Goal: Information Seeking & Learning: Compare options

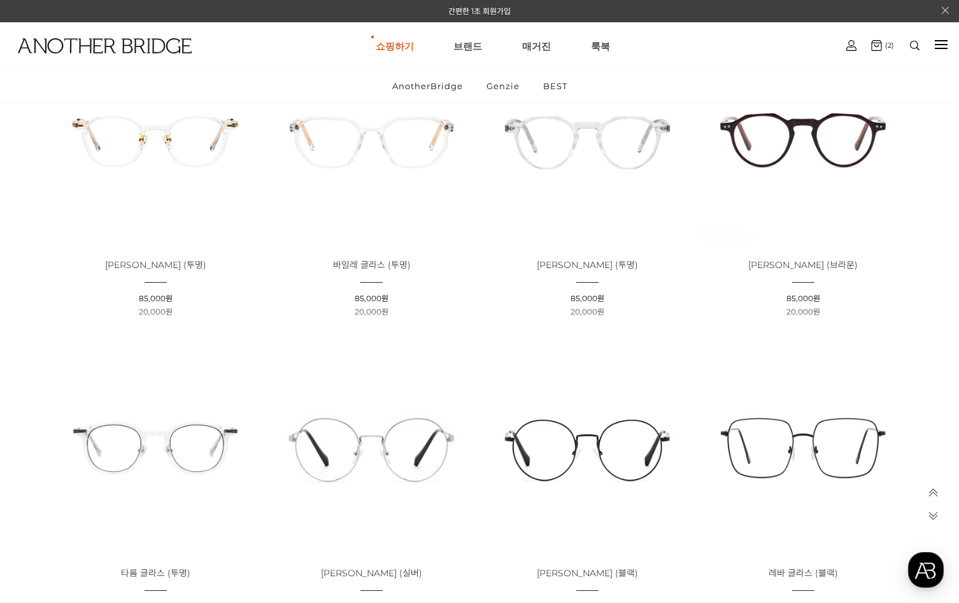
scroll to position [1910, 0]
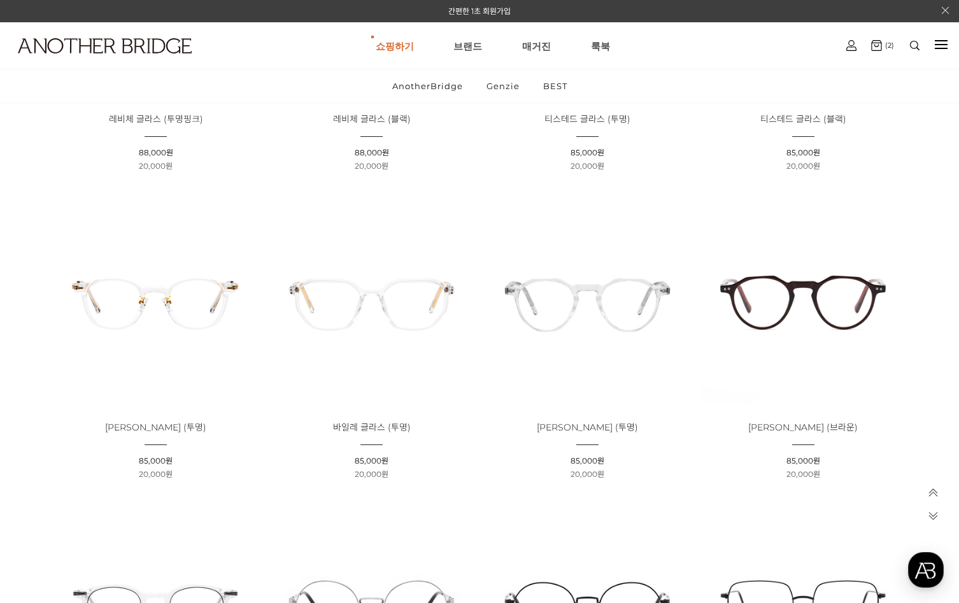
click at [736, 321] on img at bounding box center [803, 300] width 207 height 207
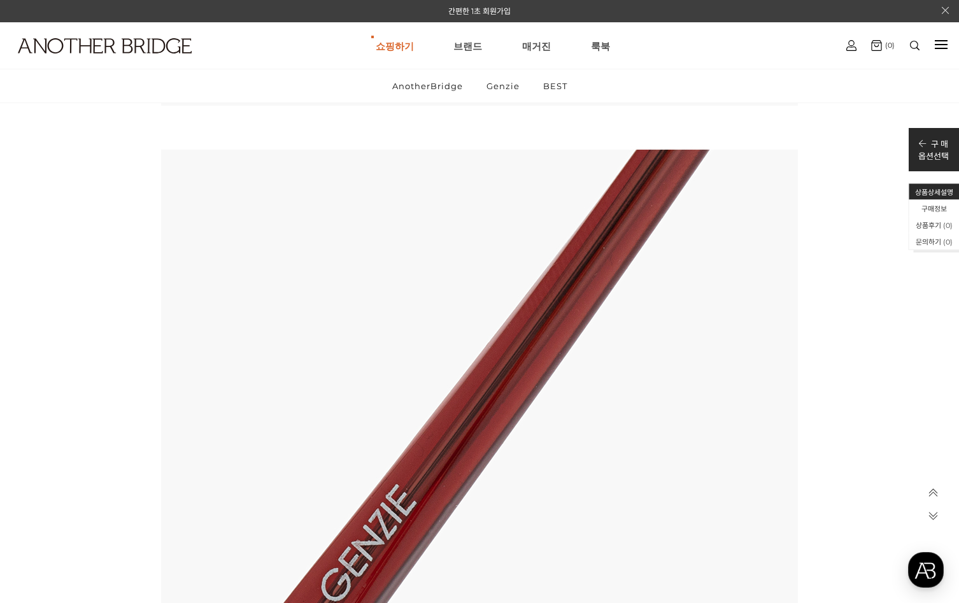
scroll to position [7893, 0]
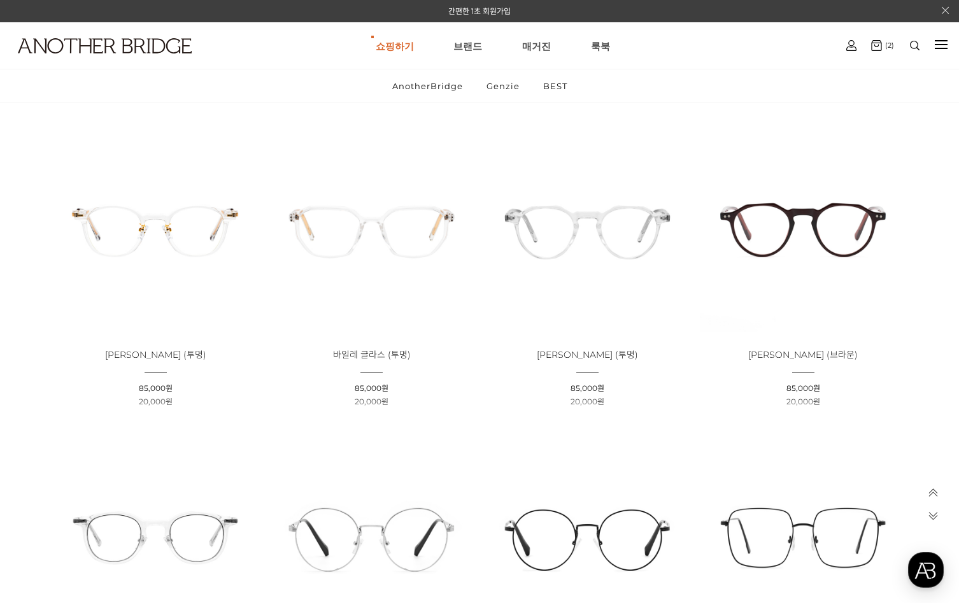
scroll to position [1973, 0]
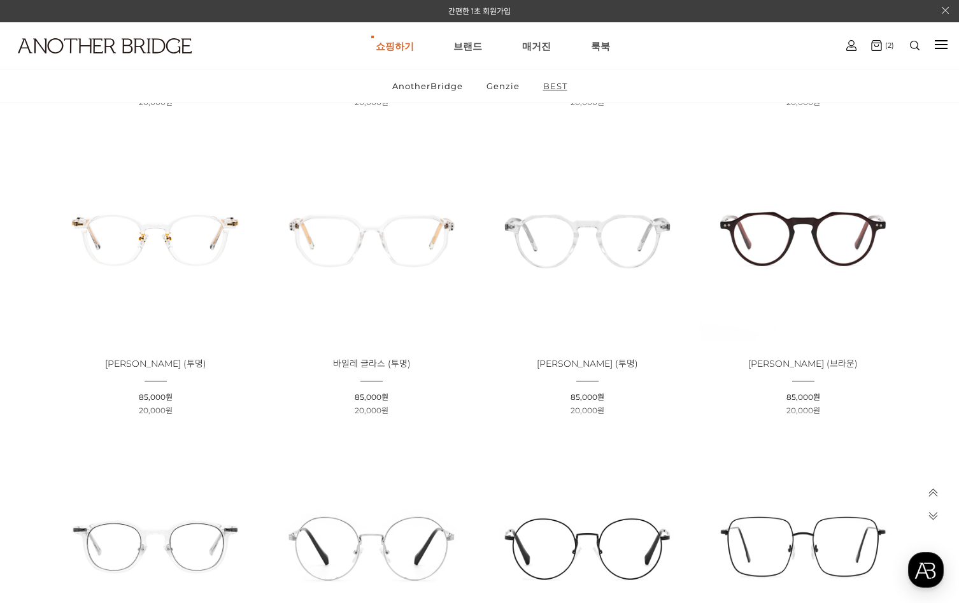
click at [553, 85] on link "BEST" at bounding box center [555, 85] width 46 height 33
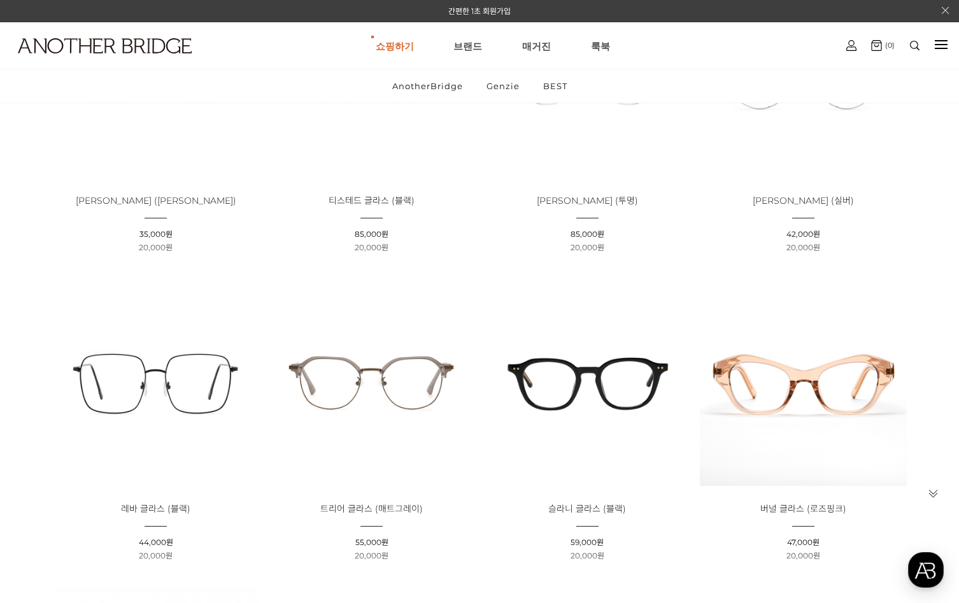
scroll to position [318, 0]
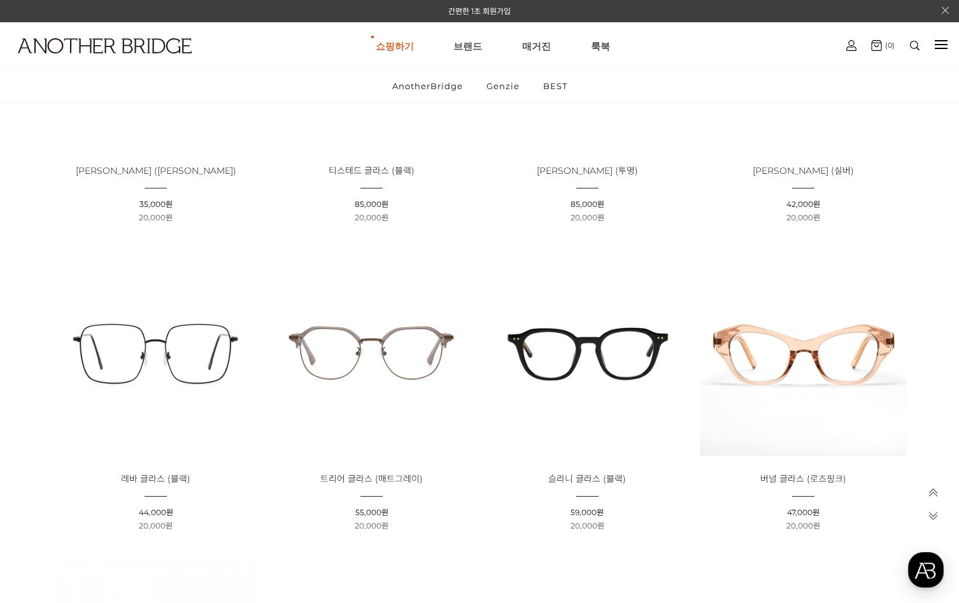
click at [409, 349] on img at bounding box center [371, 352] width 207 height 207
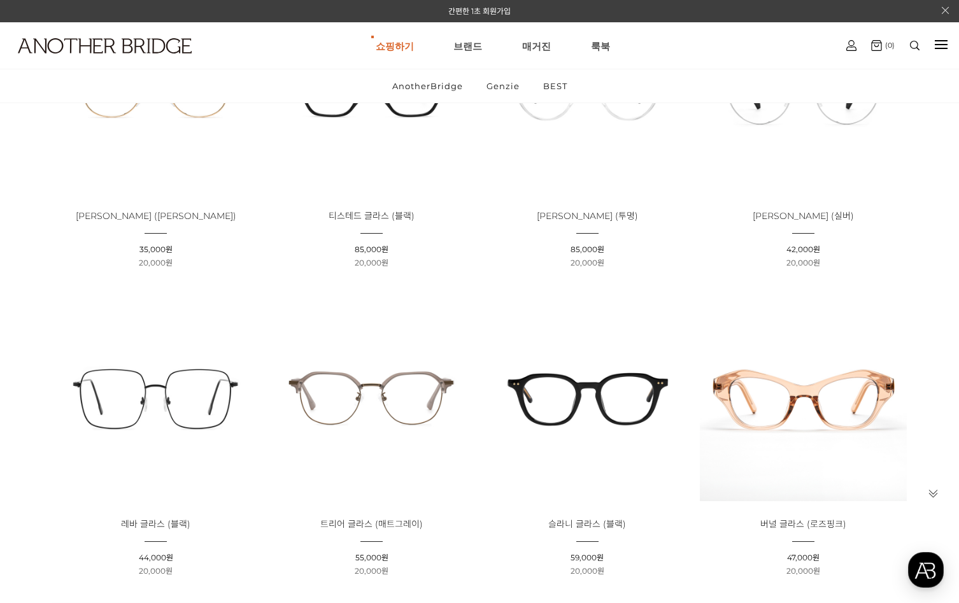
scroll to position [207, 0]
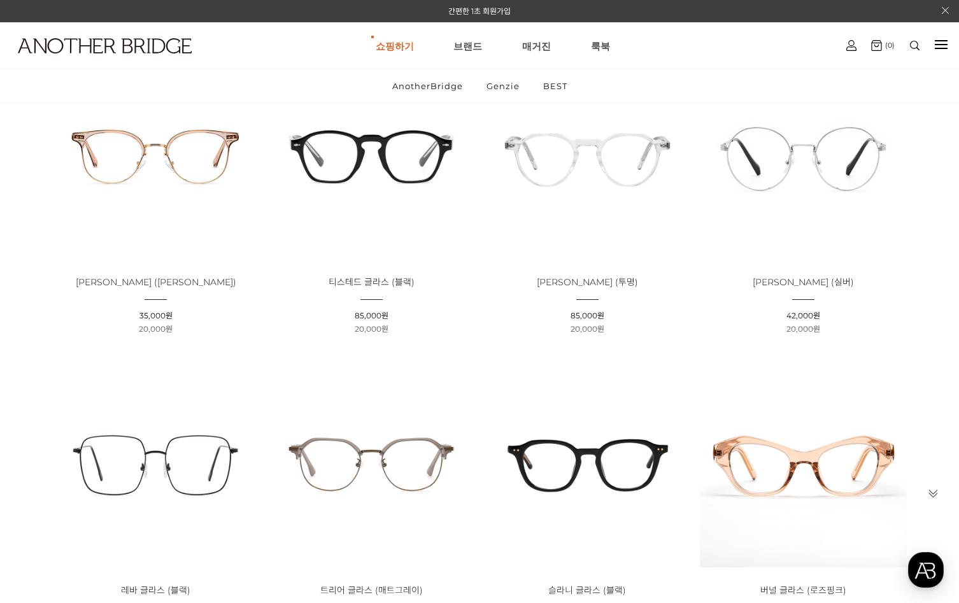
click at [567, 160] on img at bounding box center [587, 155] width 207 height 207
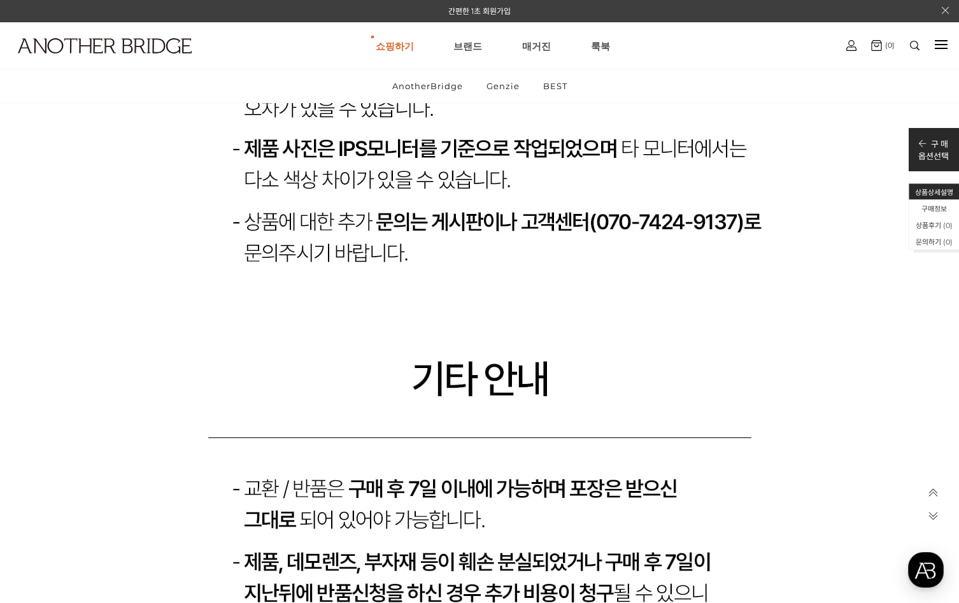
scroll to position [13304, 0]
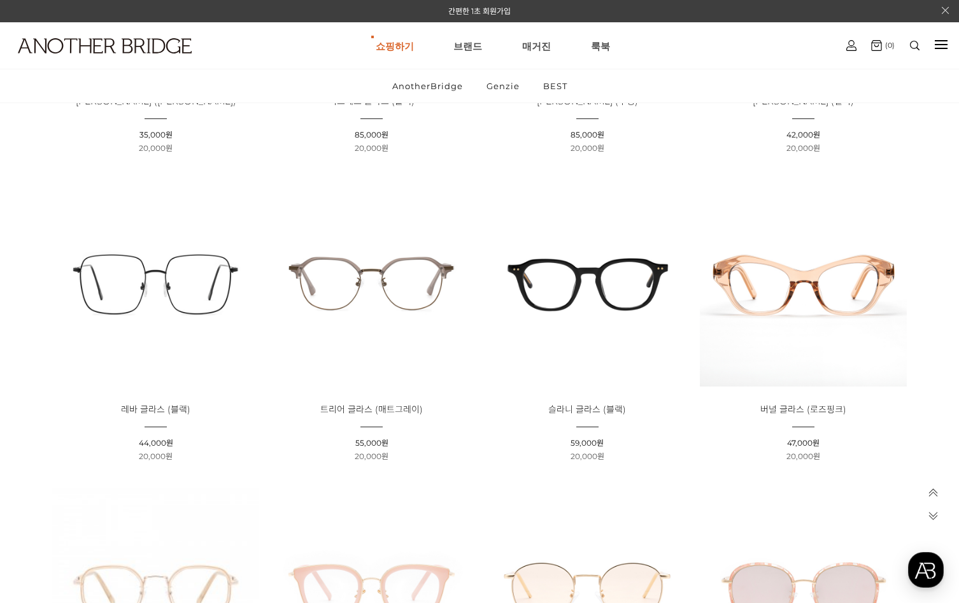
scroll to position [334, 0]
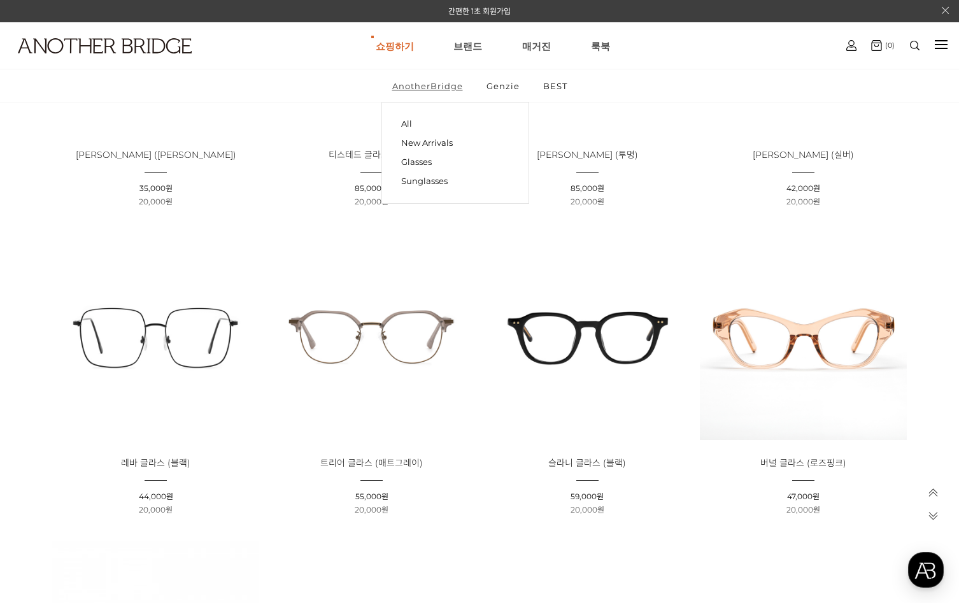
click at [451, 87] on link "AnotherBridge" at bounding box center [427, 85] width 92 height 33
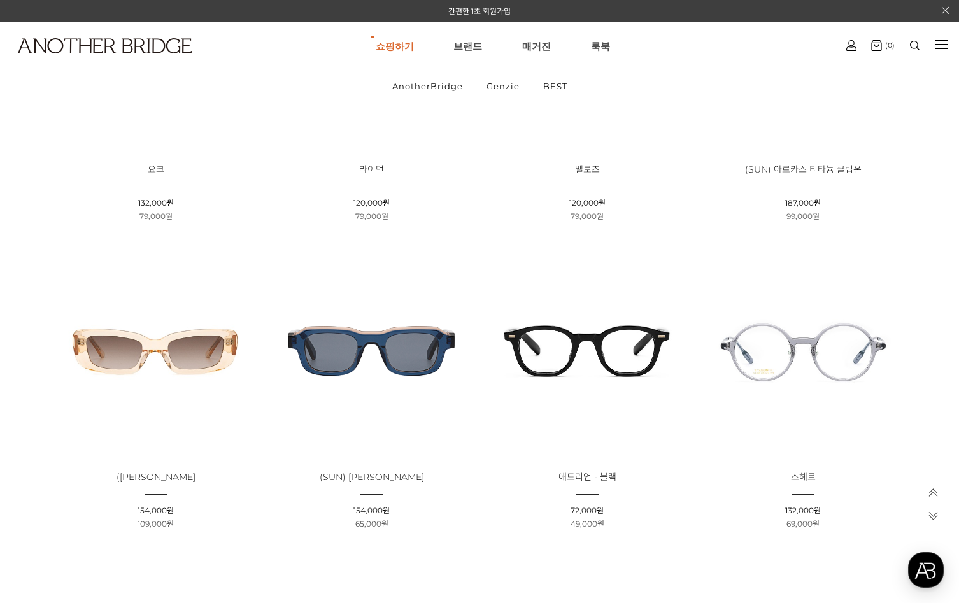
scroll to position [1146, 0]
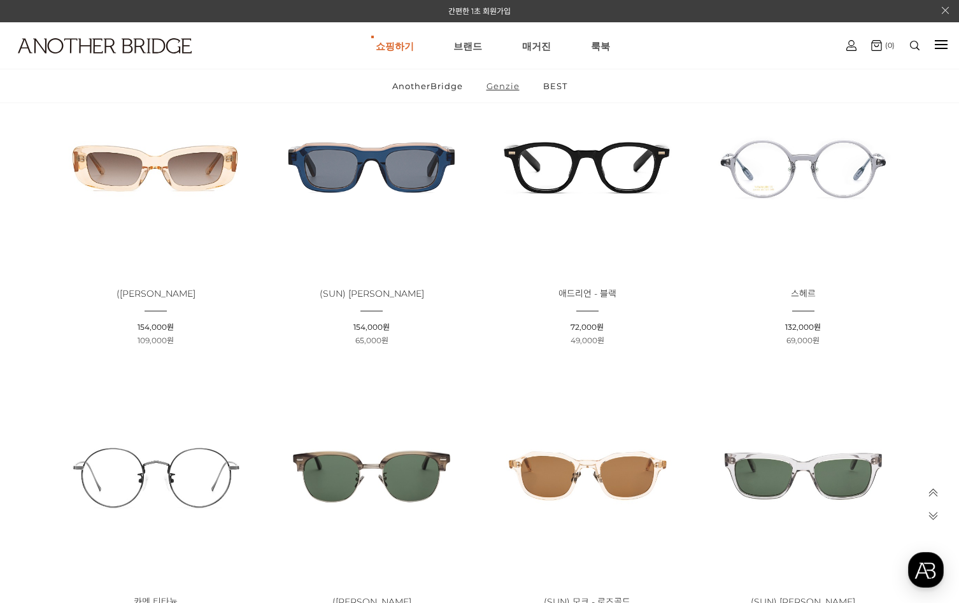
click at [498, 85] on link "Genzie" at bounding box center [503, 85] width 55 height 33
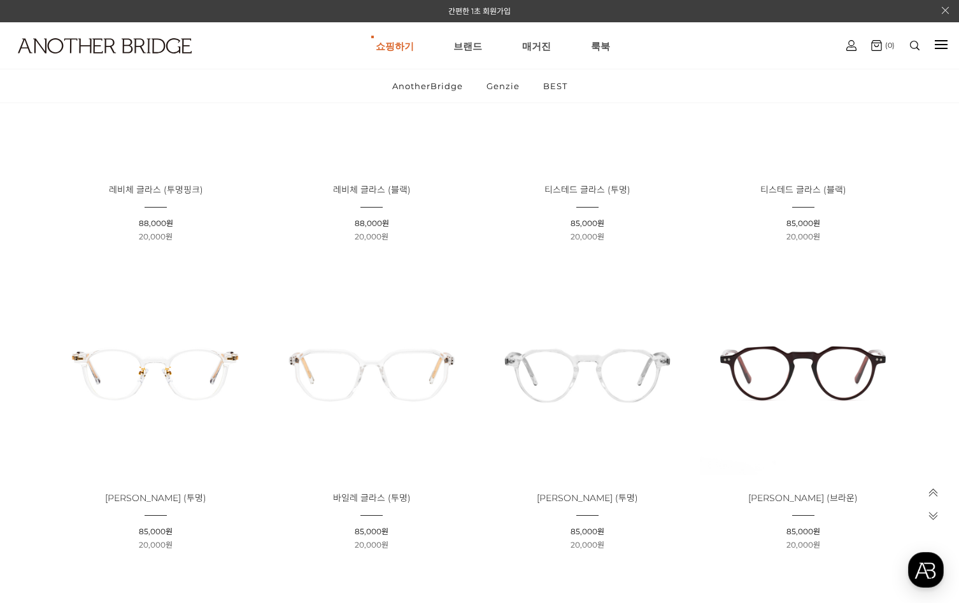
scroll to position [1846, 0]
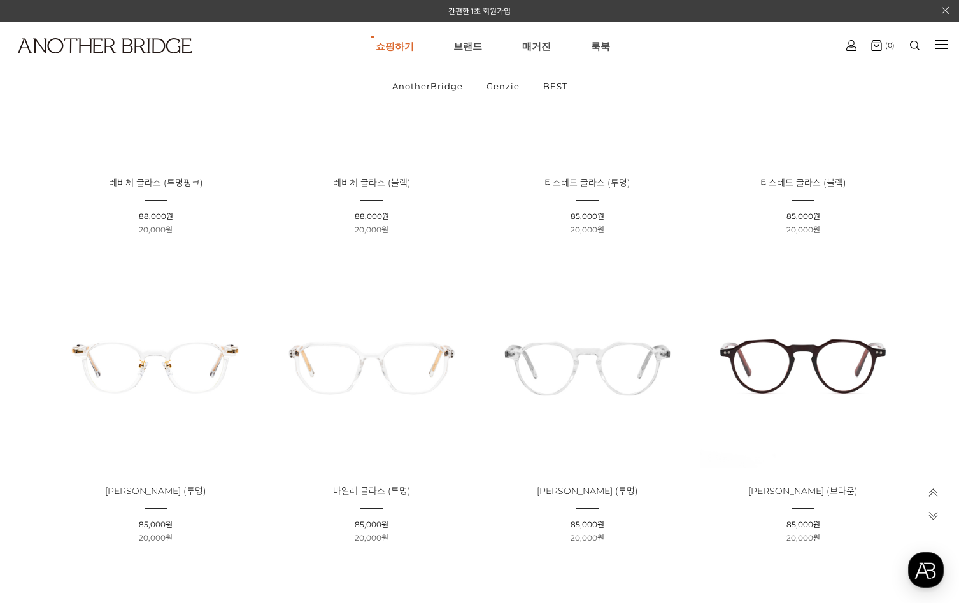
click at [784, 345] on img at bounding box center [803, 364] width 207 height 207
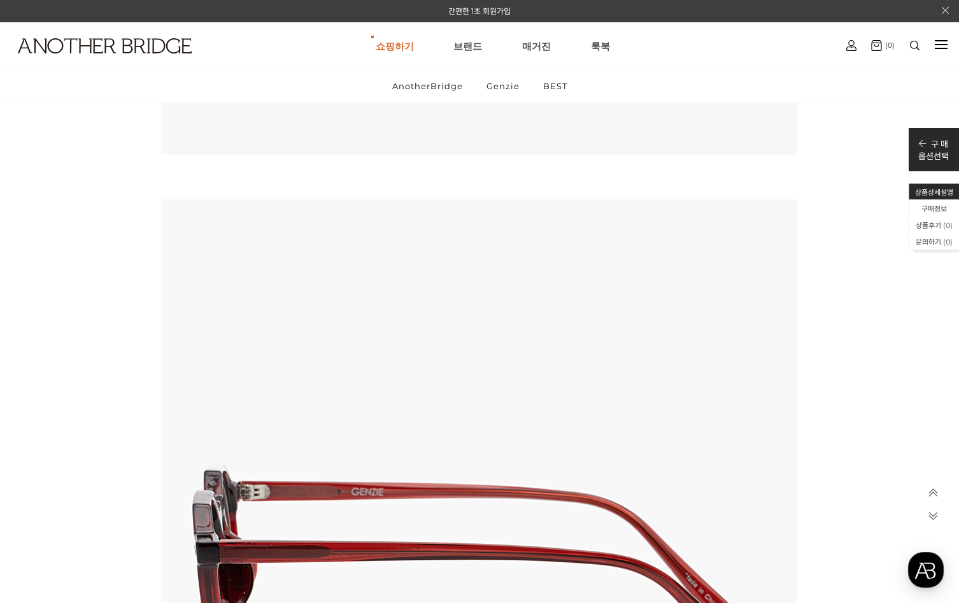
scroll to position [3437, 0]
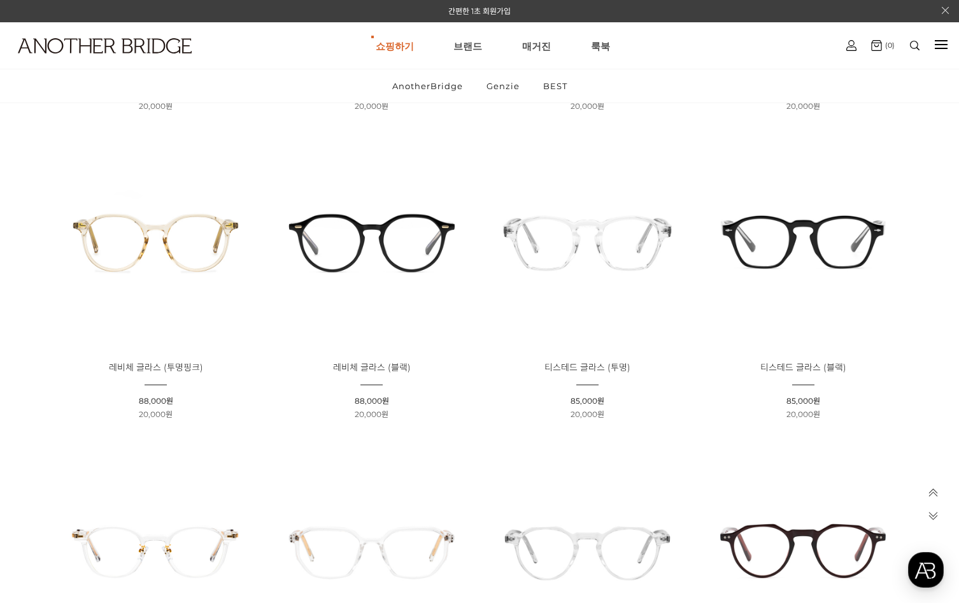
scroll to position [1655, 0]
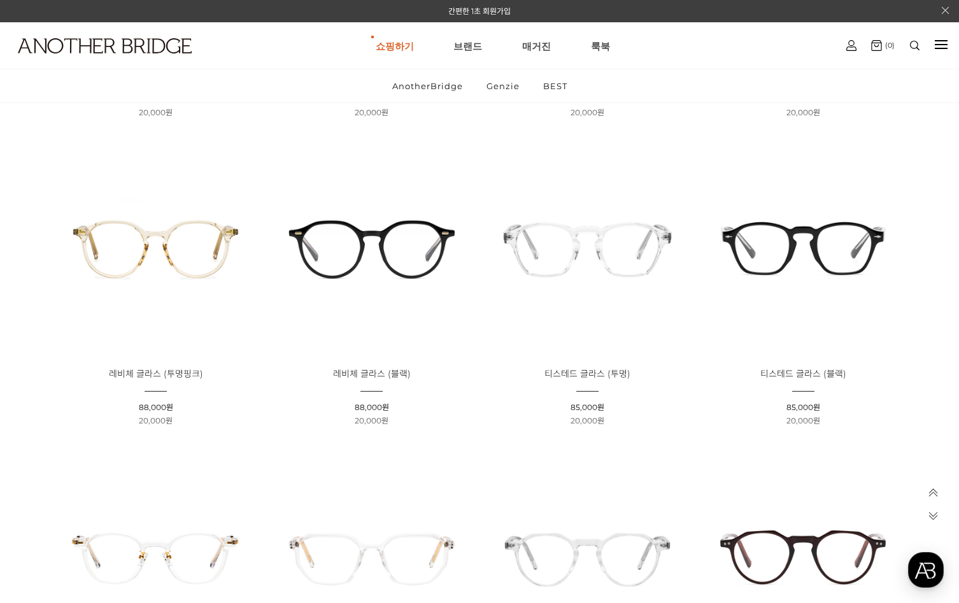
click at [388, 246] on img at bounding box center [371, 247] width 207 height 207
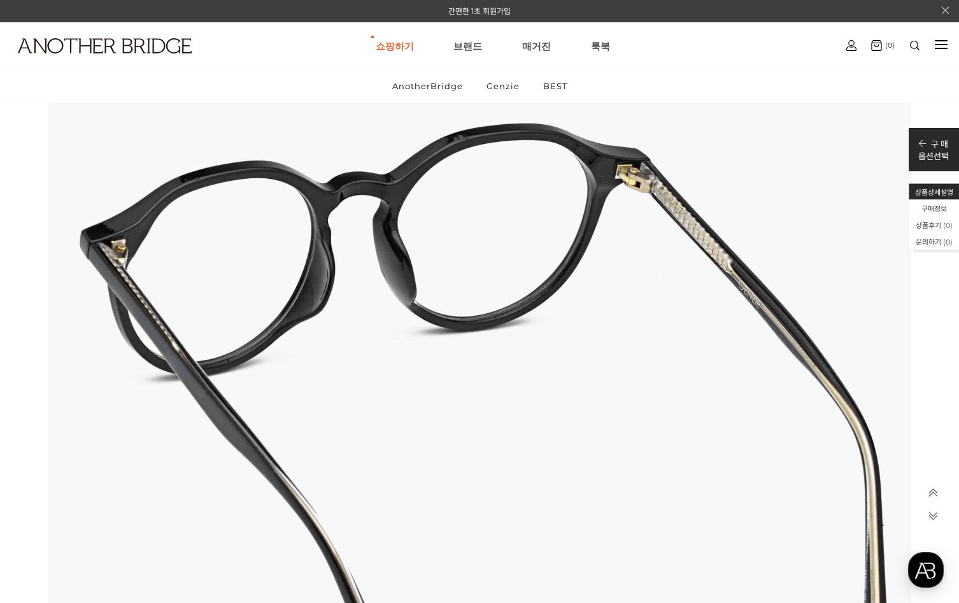
scroll to position [4329, 0]
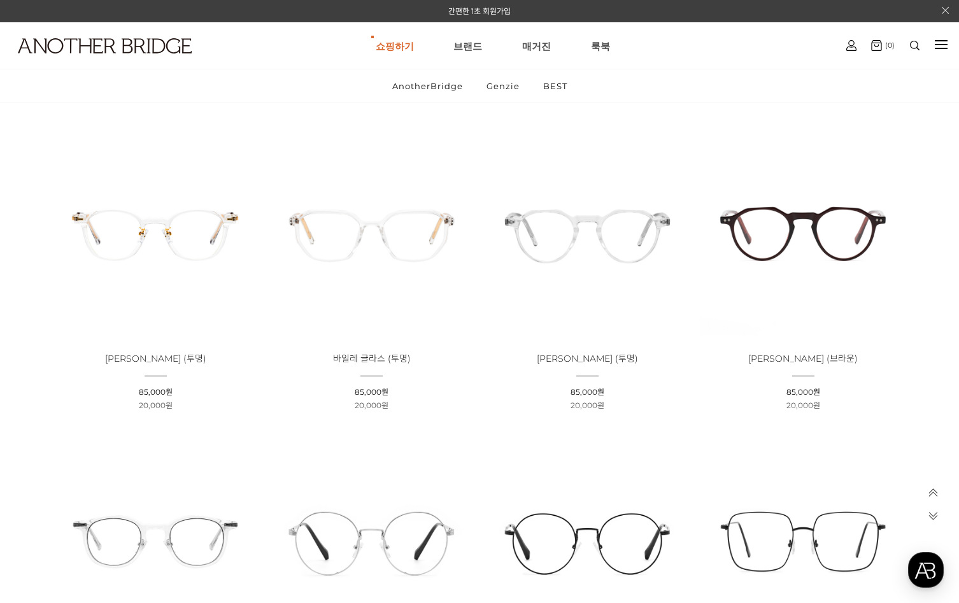
scroll to position [1973, 0]
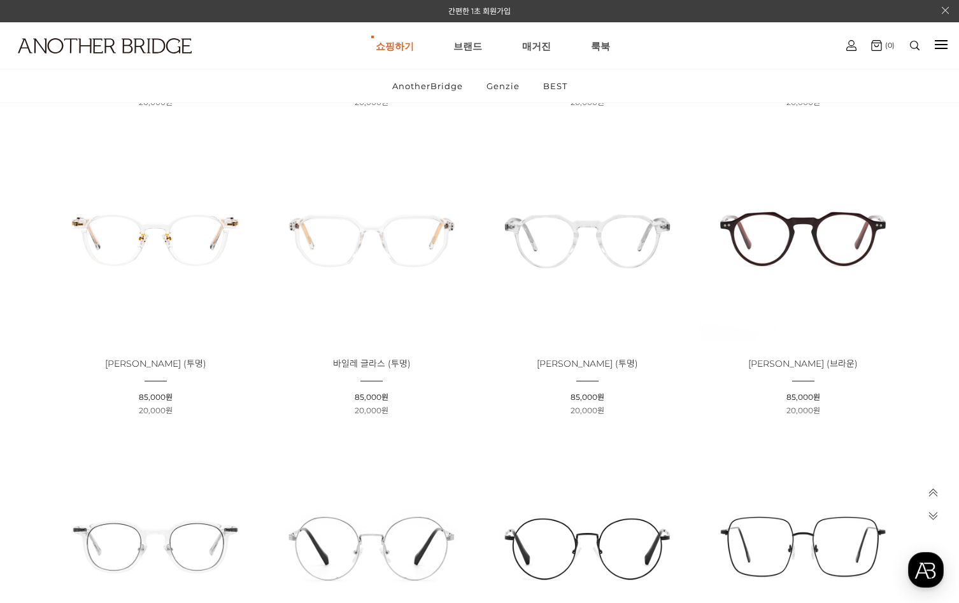
click at [631, 262] on img at bounding box center [587, 237] width 207 height 207
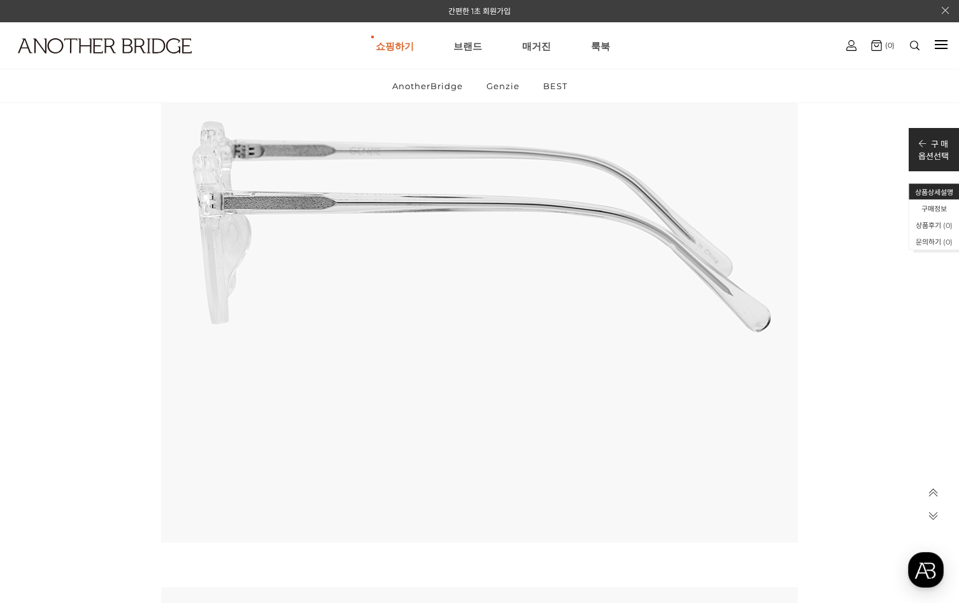
scroll to position [3819, 0]
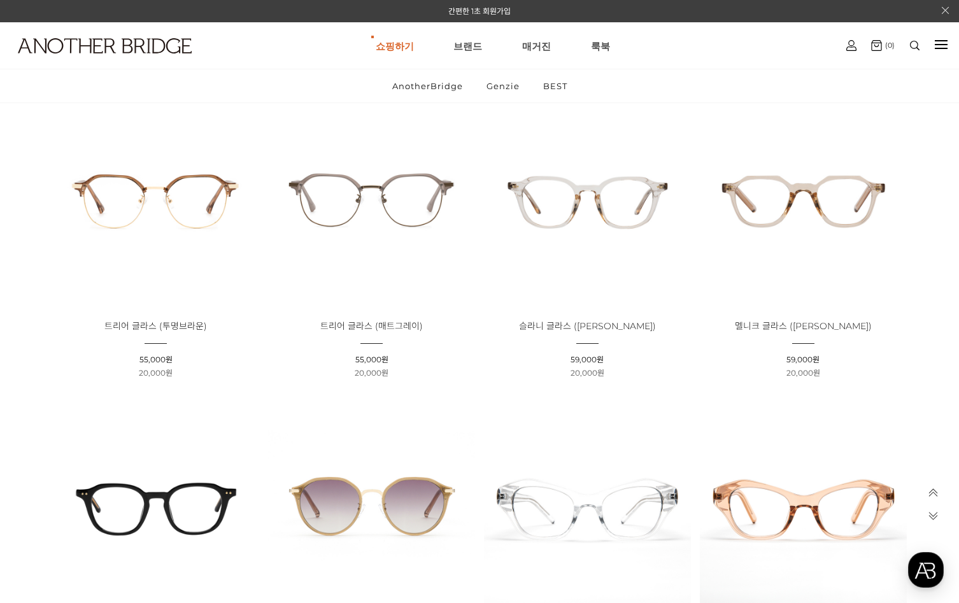
scroll to position [2928, 0]
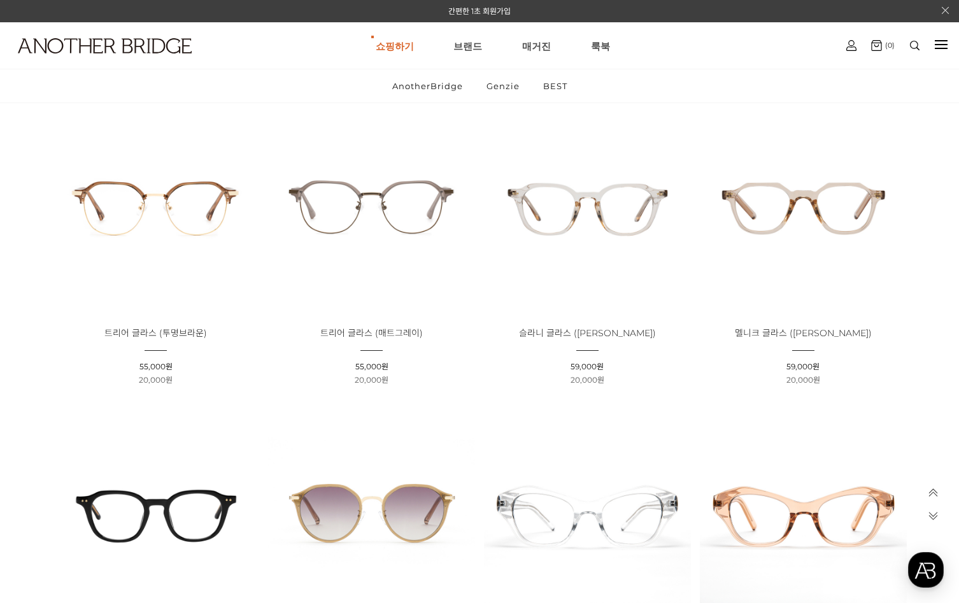
click at [415, 213] on img at bounding box center [371, 206] width 207 height 207
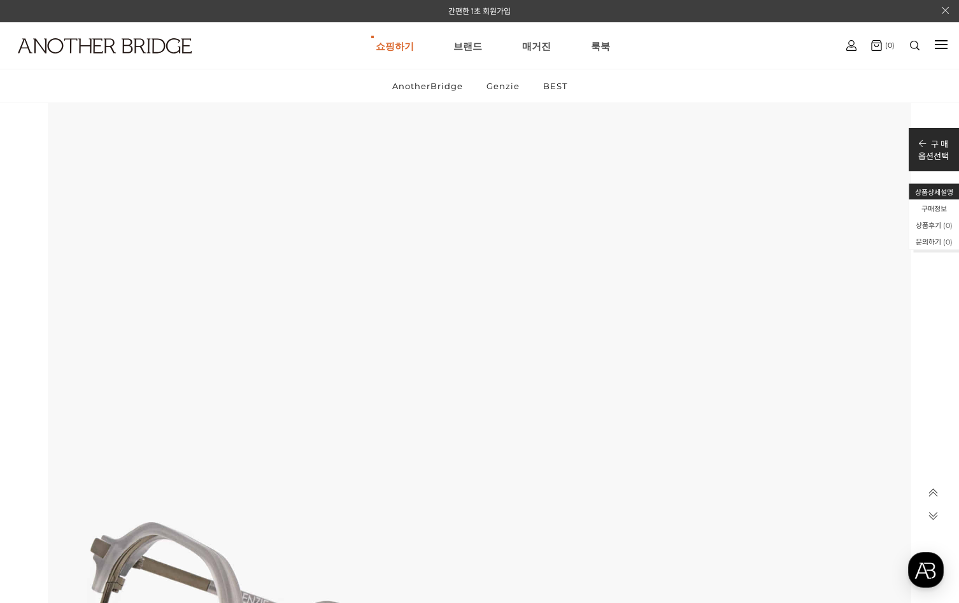
scroll to position [2037, 0]
